Goal: Find contact information: Find contact information

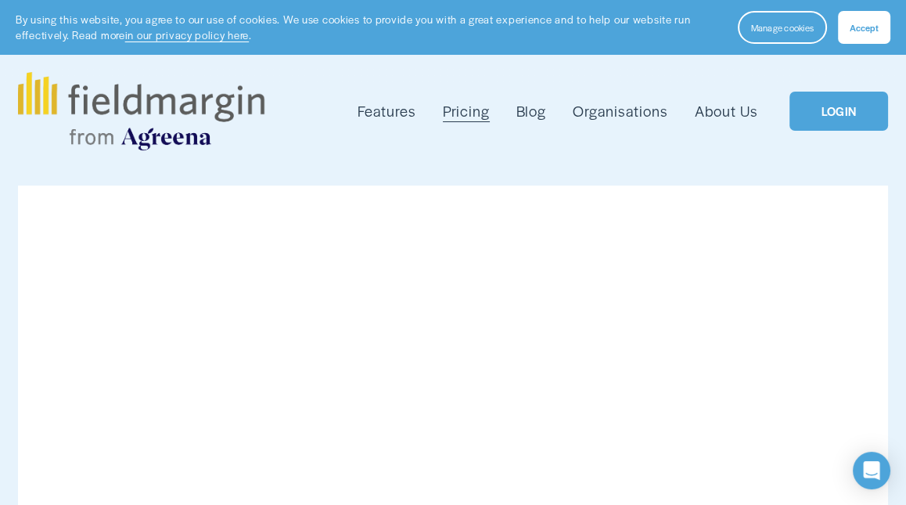
click at [724, 113] on link "About Us" at bounding box center [726, 111] width 64 height 25
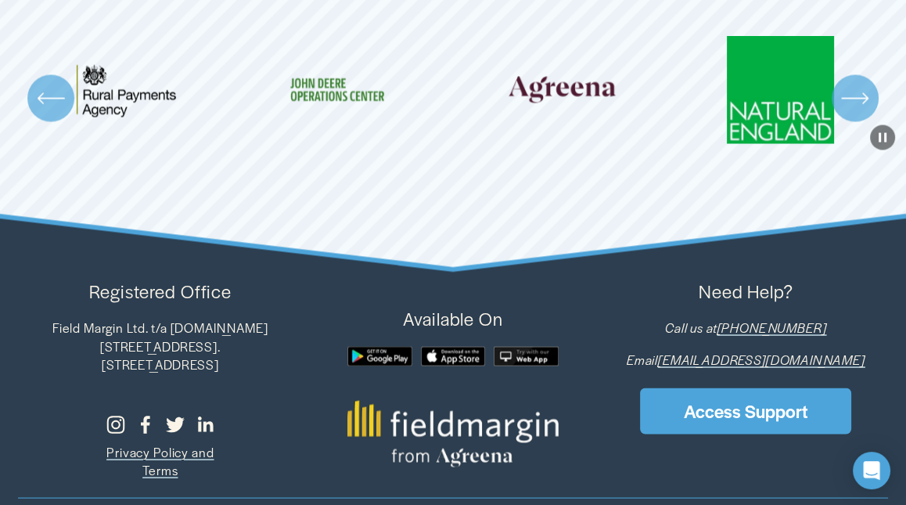
scroll to position [3215, 0]
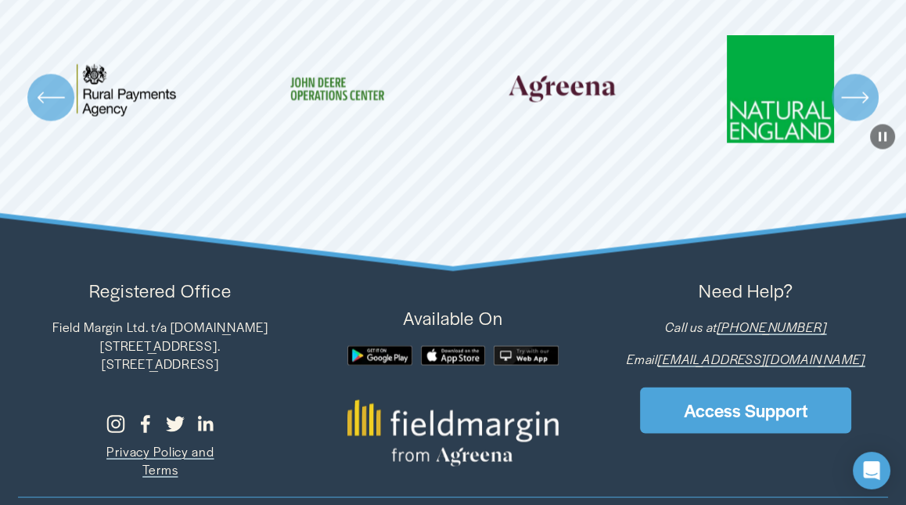
click at [764, 349] on em "[EMAIL_ADDRESS][DOMAIN_NAME]" at bounding box center [761, 358] width 207 height 18
